Goal: Task Accomplishment & Management: Use online tool/utility

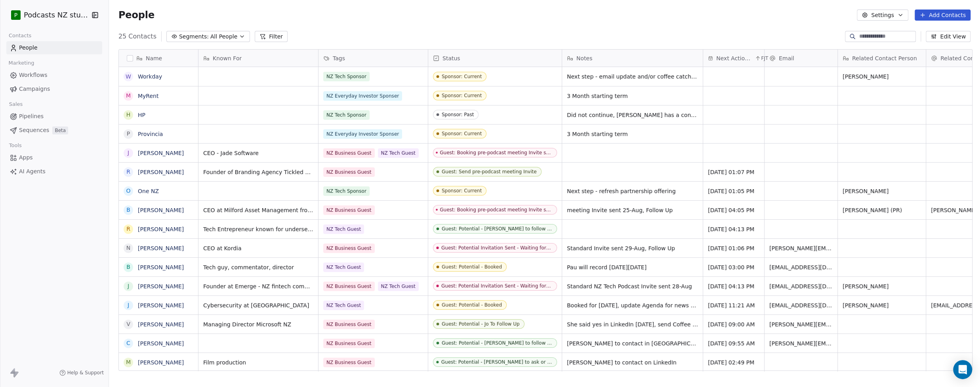
scroll to position [335, 868]
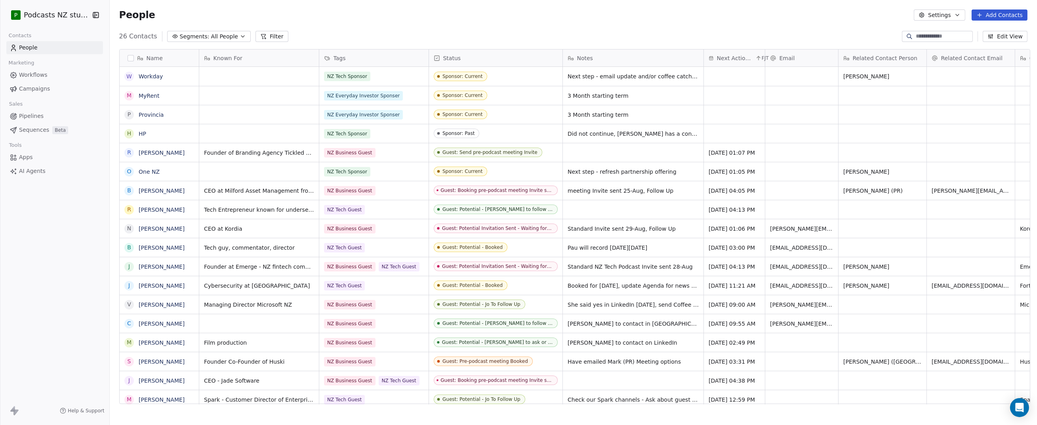
click at [241, 36] on icon "button" at bounding box center [242, 37] width 3 height 2
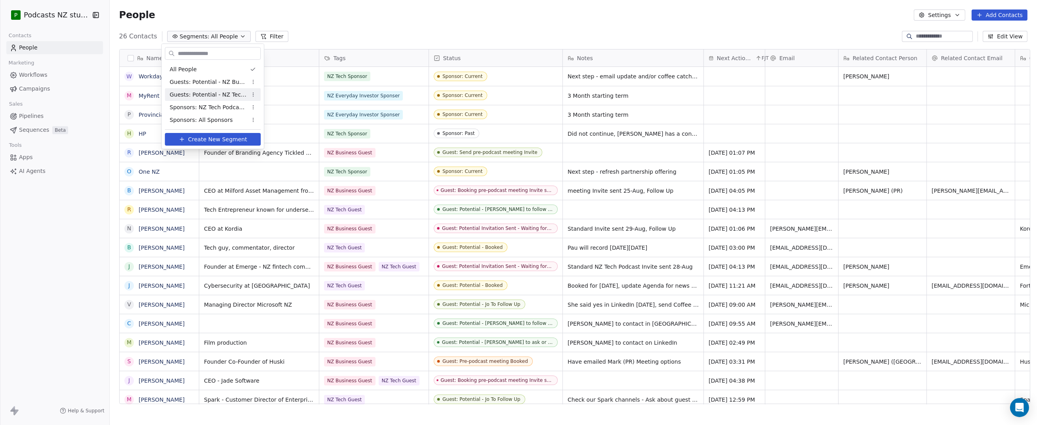
click at [219, 95] on span "Guests: Potential - NZ Tech Podcast" at bounding box center [209, 95] width 78 height 8
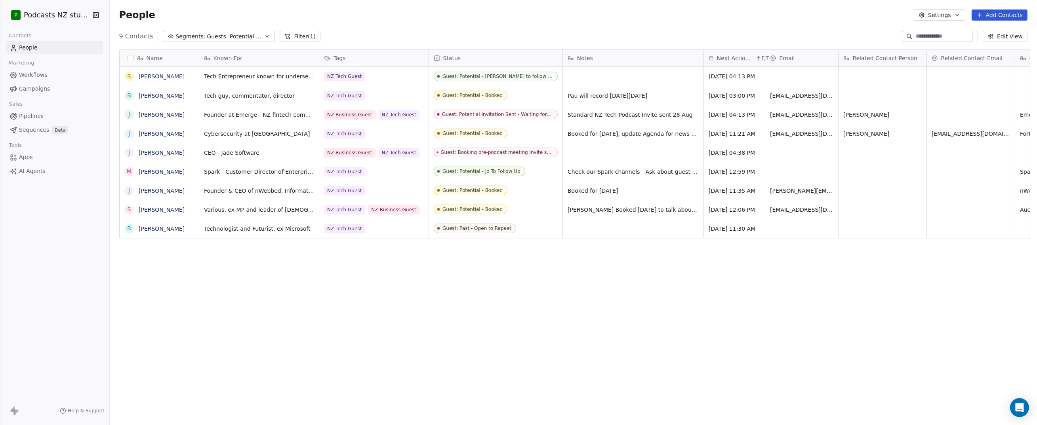
scroll to position [369, 925]
click at [298, 35] on button "Filter (1)" at bounding box center [300, 36] width 41 height 11
click at [42, 97] on span "Add filter to this group" at bounding box center [48, 96] width 54 height 6
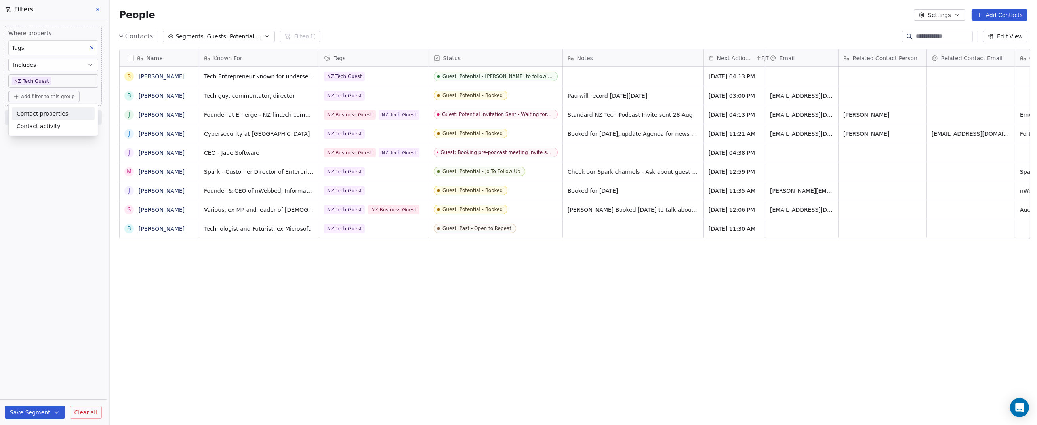
click at [59, 114] on span "Contact properties" at bounding box center [43, 113] width 52 height 8
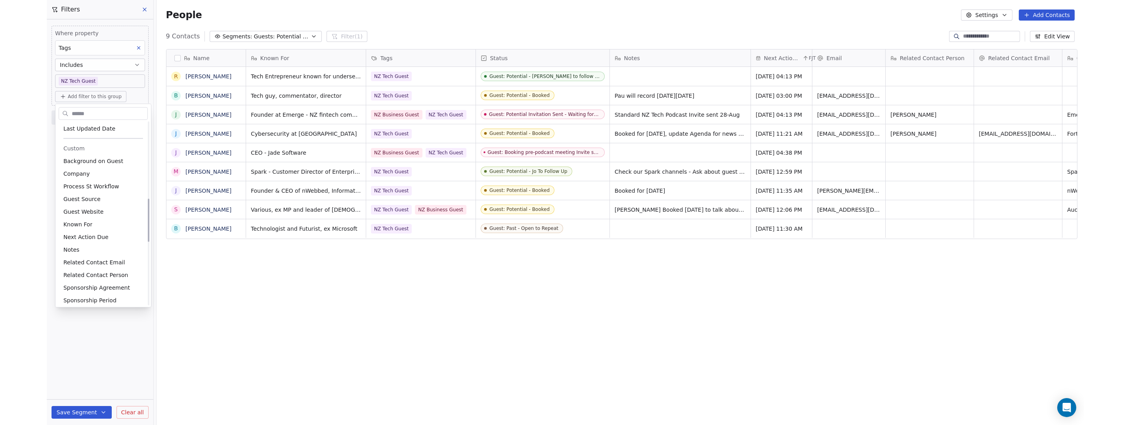
scroll to position [324, 0]
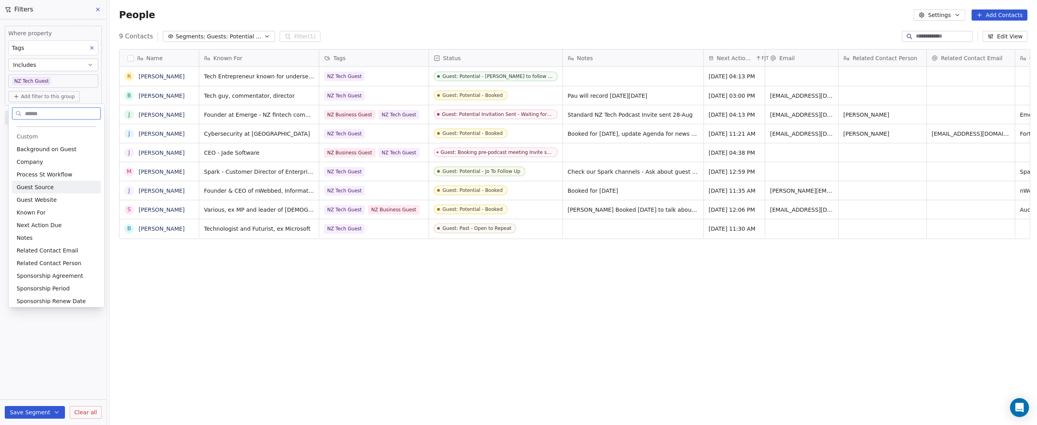
click at [52, 190] on div "Guest Source" at bounding box center [57, 187] width 80 height 8
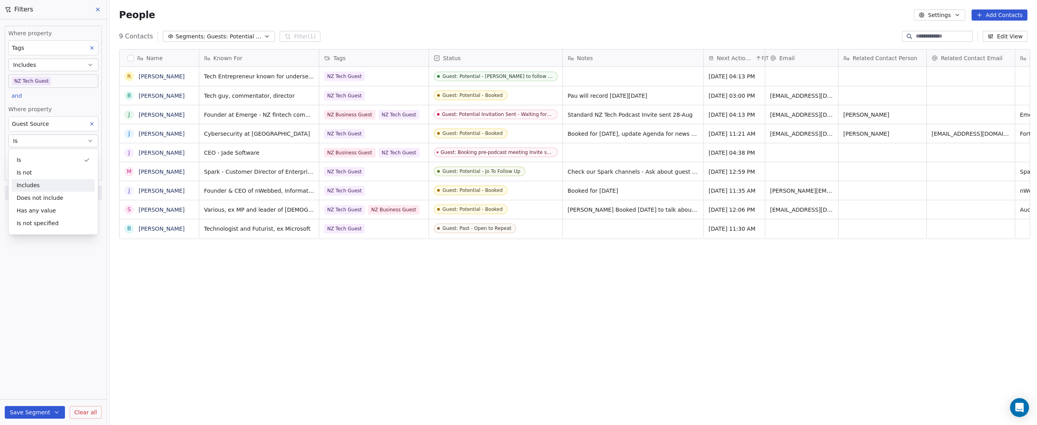
click at [39, 186] on div "Includes" at bounding box center [53, 185] width 83 height 13
click at [50, 158] on body "P Podcasts NZ studio Contacts People Marketing Workflows Campaigns Sales Pipeli…" at bounding box center [518, 212] width 1037 height 425
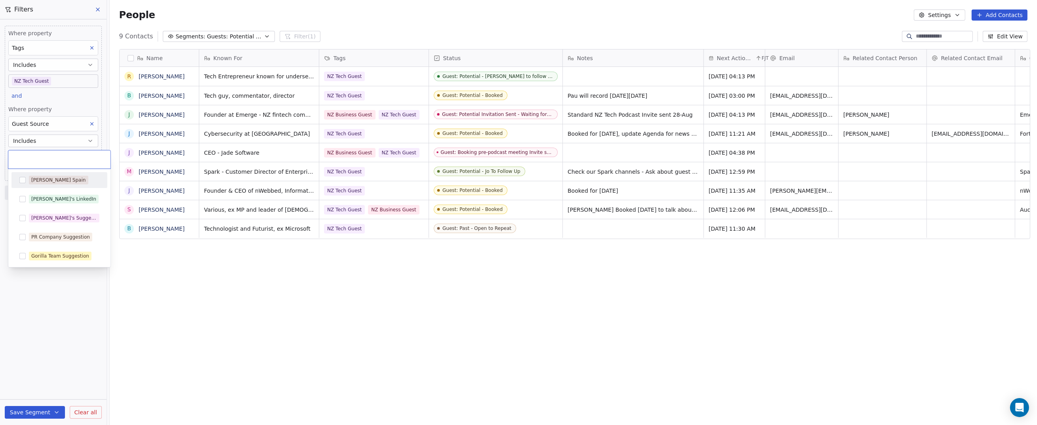
click at [55, 143] on html "P Podcasts NZ studio Contacts People Marketing Workflows Campaigns Sales Pipeli…" at bounding box center [518, 212] width 1037 height 425
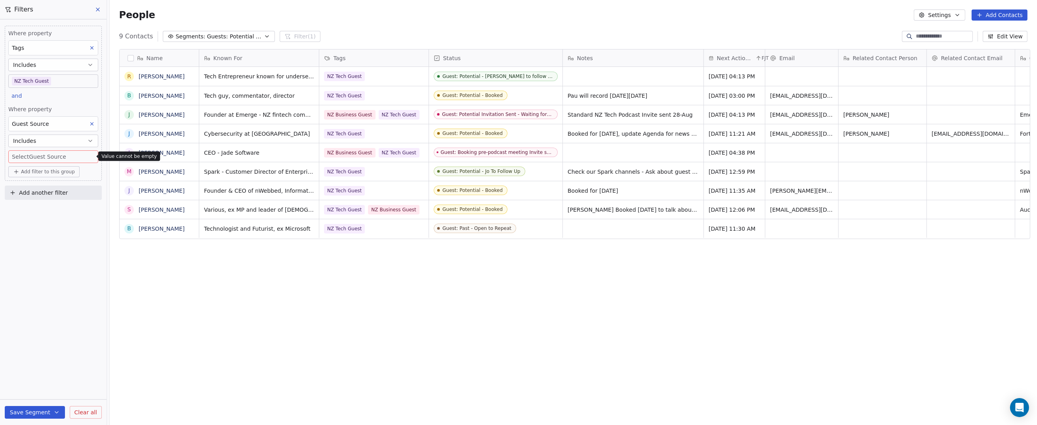
click at [57, 142] on button "Includes" at bounding box center [53, 141] width 90 height 13
click at [92, 124] on icon at bounding box center [92, 124] width 3 height 3
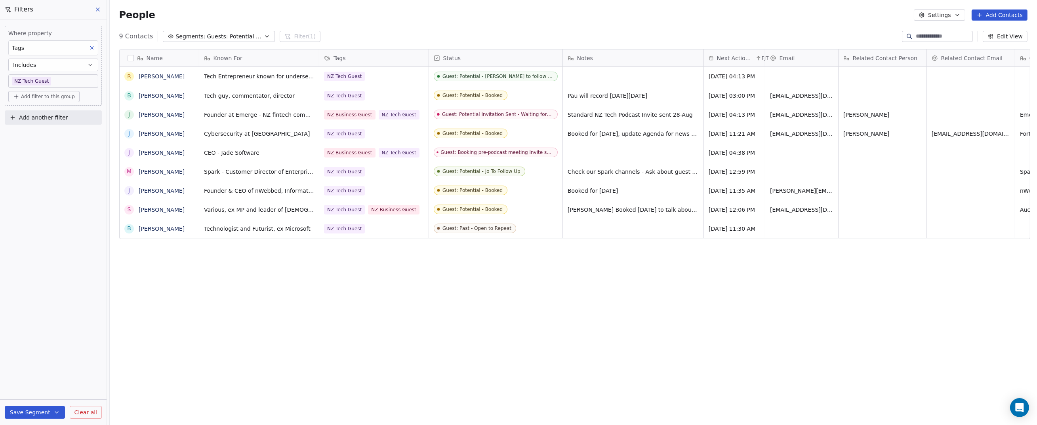
click at [67, 169] on div "Where property Tags Includes NZ Tech Guest Add filter to this group Add another…" at bounding box center [53, 222] width 107 height 406
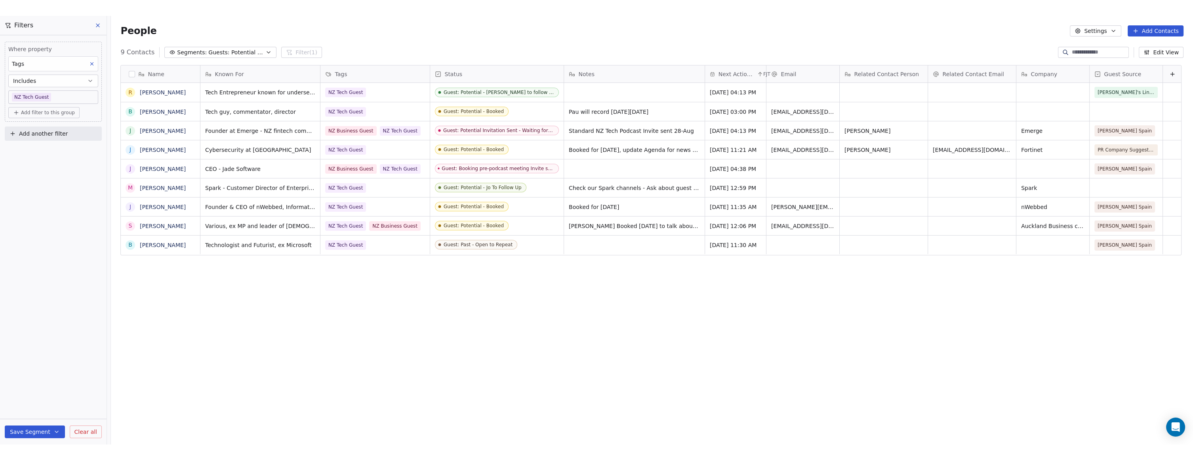
scroll to position [0, 0]
